Goal: Task Accomplishment & Management: Manage account settings

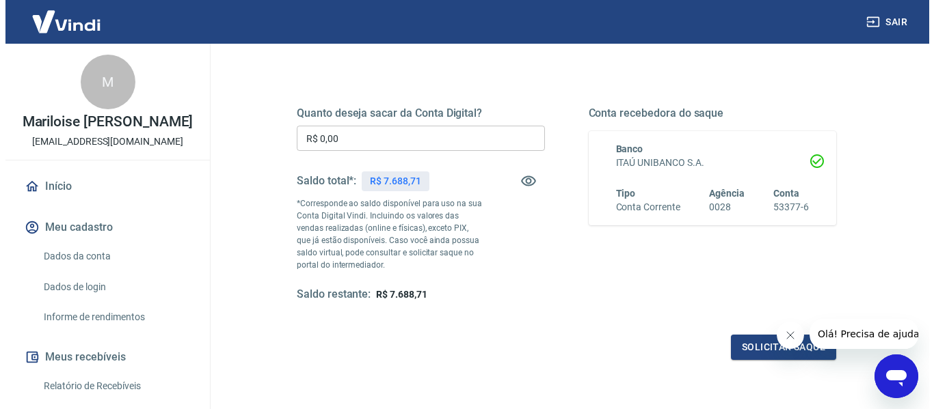
scroll to position [137, 0]
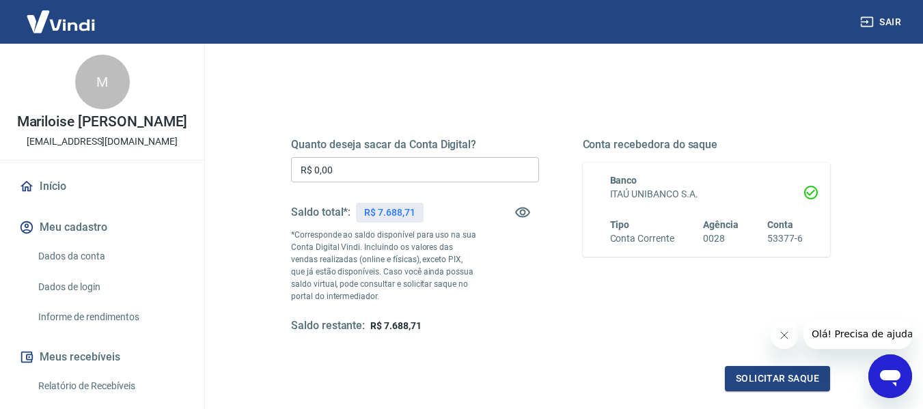
click at [366, 173] on input "R$ 0,00" at bounding box center [415, 169] width 248 height 25
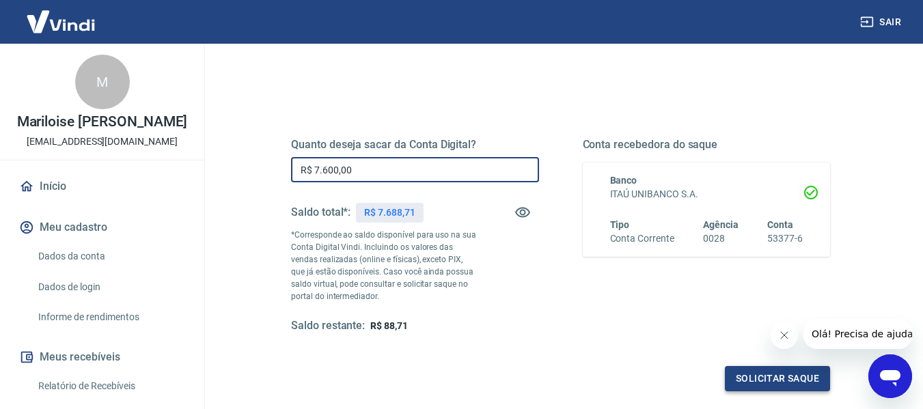
type input "R$ 7.600,00"
click at [772, 378] on button "Solicitar saque" at bounding box center [777, 378] width 105 height 25
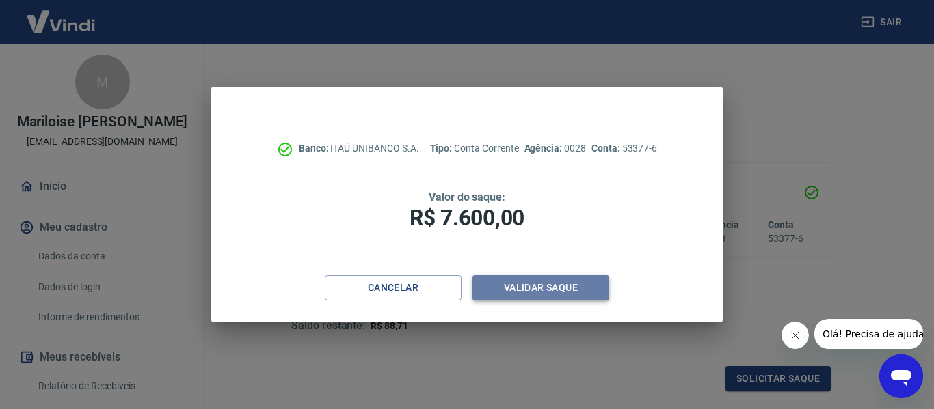
click at [545, 286] on button "Validar saque" at bounding box center [540, 287] width 137 height 25
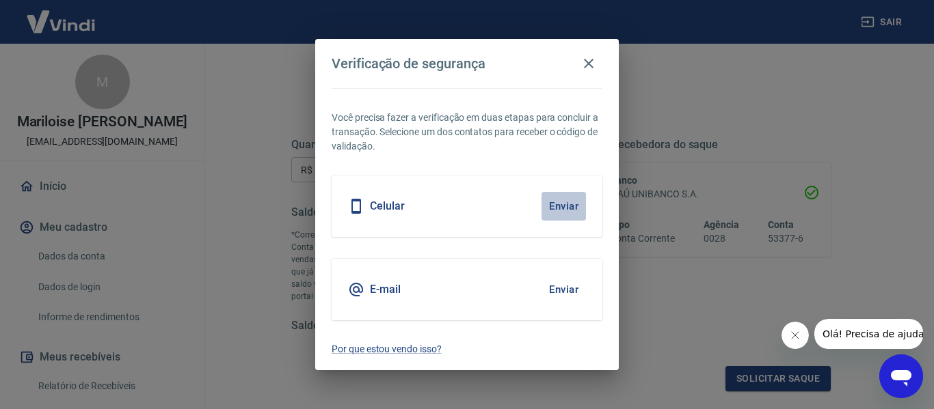
click at [554, 204] on button "Enviar" at bounding box center [563, 206] width 44 height 29
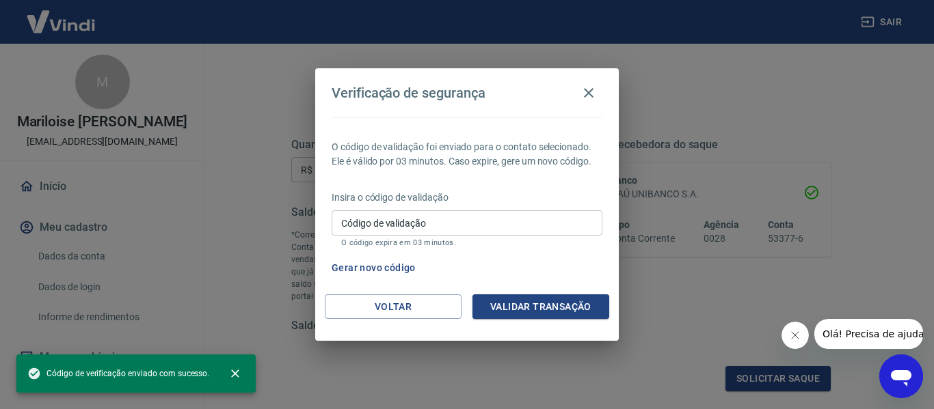
click at [494, 226] on input "Código de validação" at bounding box center [467, 223] width 271 height 25
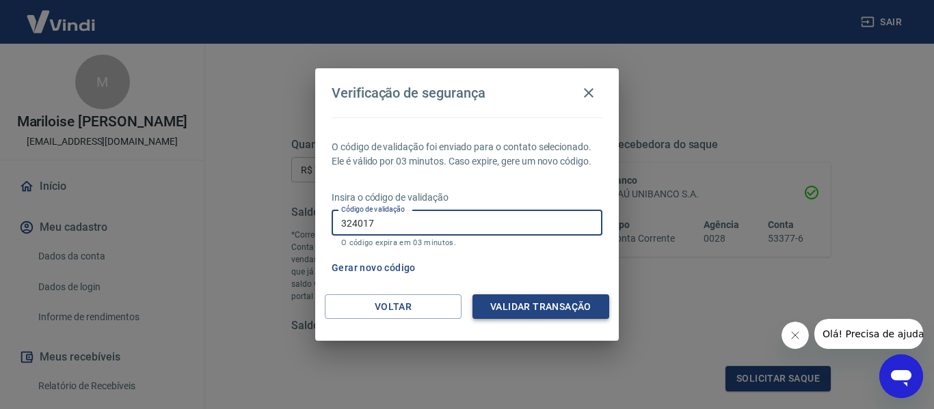
type input "324017"
click at [515, 299] on button "Validar transação" at bounding box center [540, 307] width 137 height 25
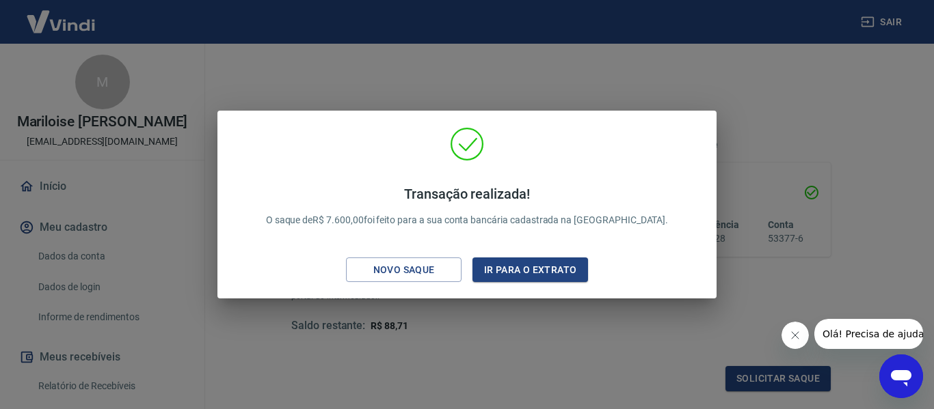
click at [632, 79] on div "Transação realizada! O saque de R$ 7.600,00 foi feito para a sua conta bancária…" at bounding box center [467, 204] width 934 height 409
